Goal: Task Accomplishment & Management: Manage account settings

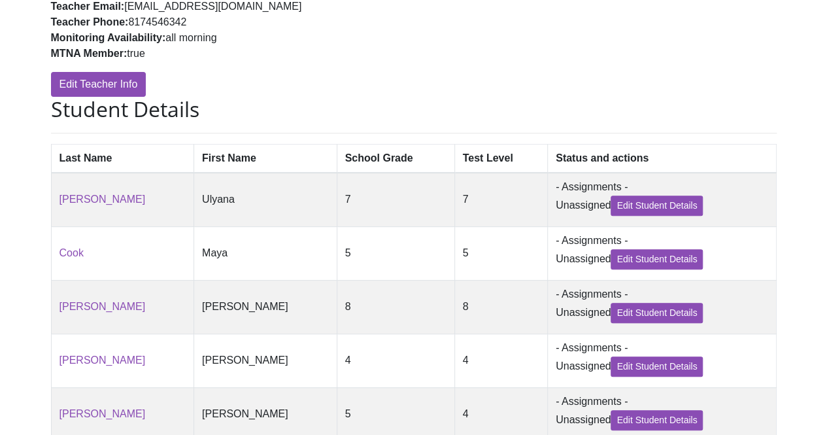
scroll to position [235, 0]
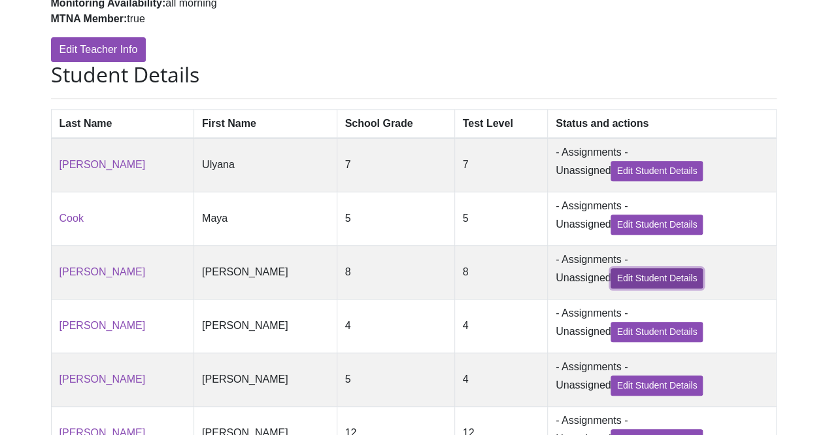
click at [630, 282] on link "Edit Student Details" at bounding box center [657, 278] width 92 height 20
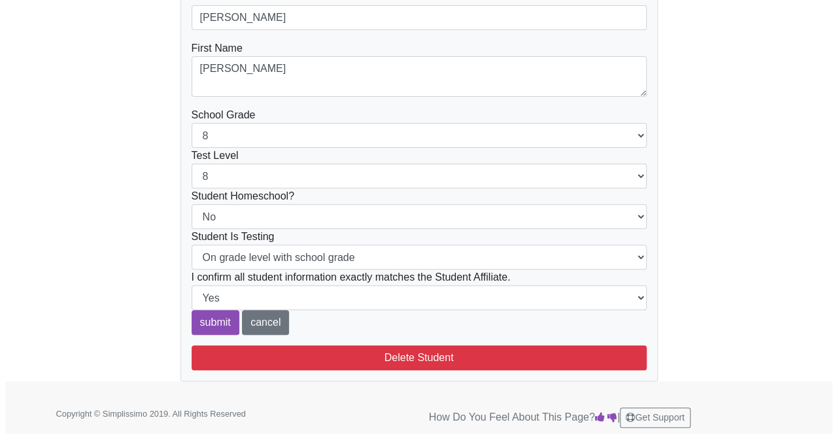
scroll to position [148, 0]
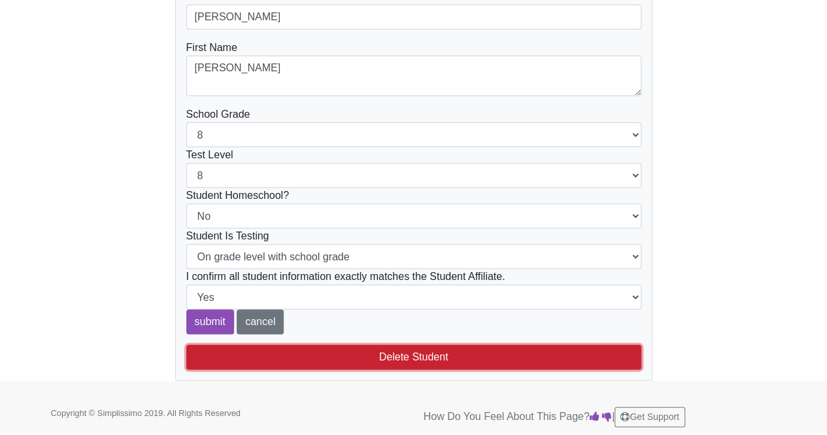
click at [400, 359] on button "Delete Student" at bounding box center [413, 357] width 455 height 25
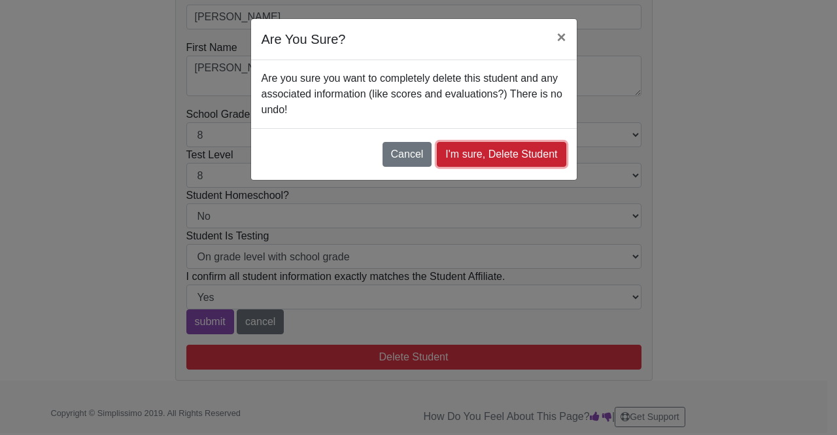
click at [473, 155] on link "I'm sure, Delete Student" at bounding box center [501, 154] width 129 height 25
